Goal: Transaction & Acquisition: Purchase product/service

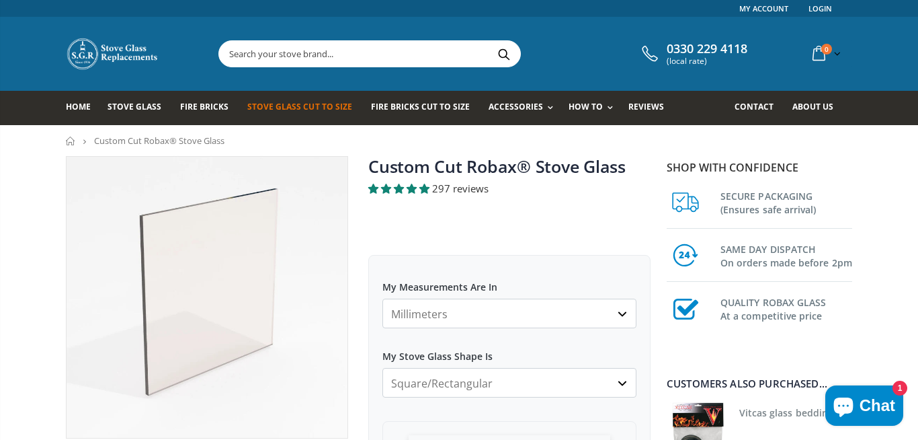
click at [405, 62] on input "text" at bounding box center [445, 54] width 452 height 26
type input "[PERSON_NAME]"
click at [489, 41] on button "Search" at bounding box center [504, 54] width 30 height 26
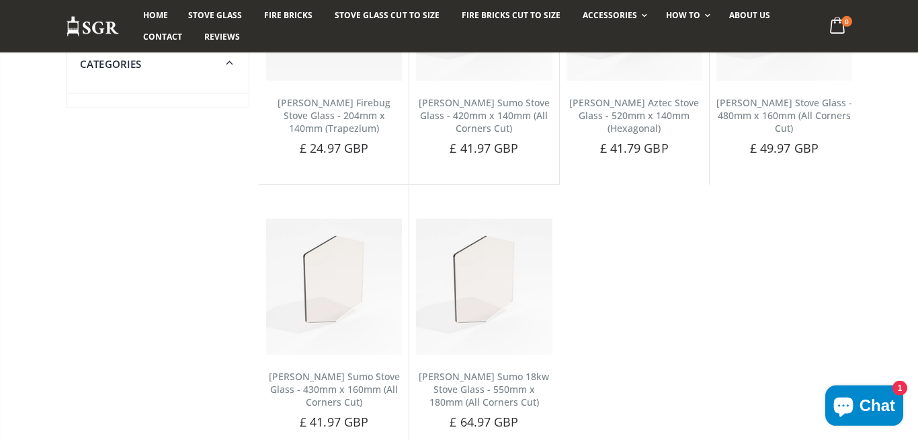
scroll to position [650, 0]
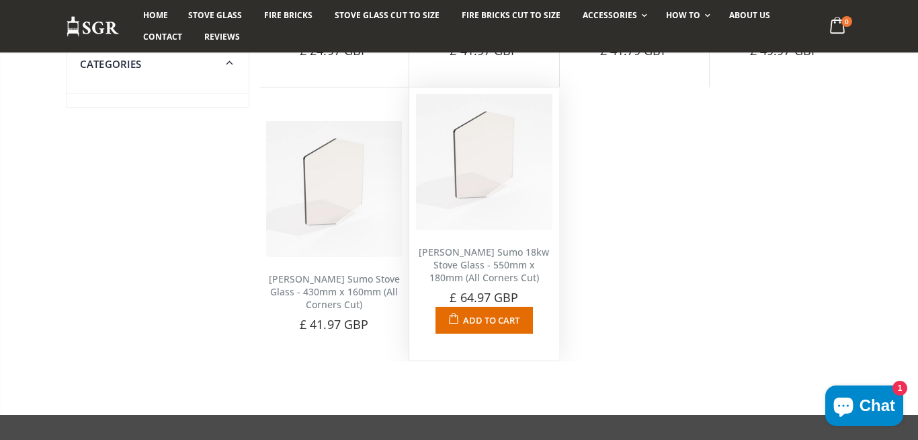
click at [507, 169] on img at bounding box center [484, 162] width 136 height 136
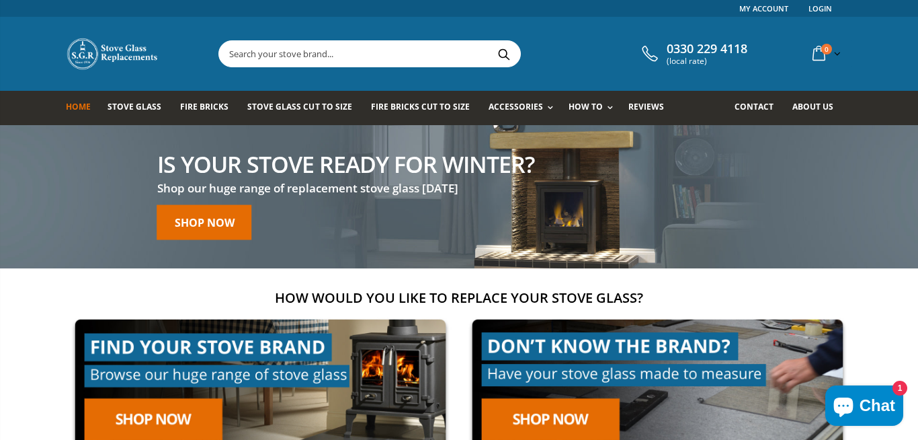
click at [303, 111] on span "Stove Glass Cut To Size" at bounding box center [299, 106] width 104 height 11
